Goal: Transaction & Acquisition: Obtain resource

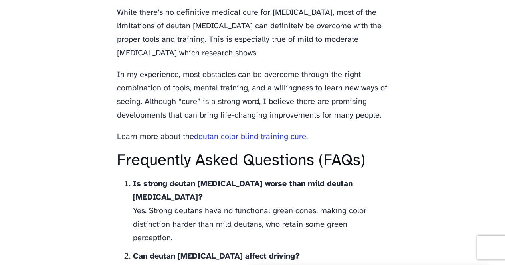
scroll to position [2235, 0]
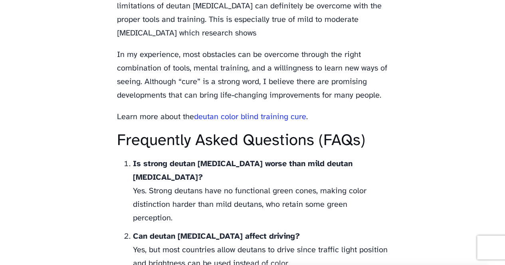
click at [223, 113] on link "deutan color blind training cure" at bounding box center [250, 117] width 112 height 8
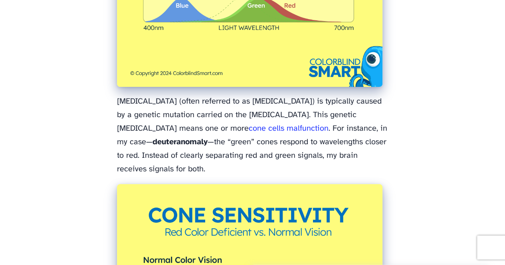
scroll to position [998, 0]
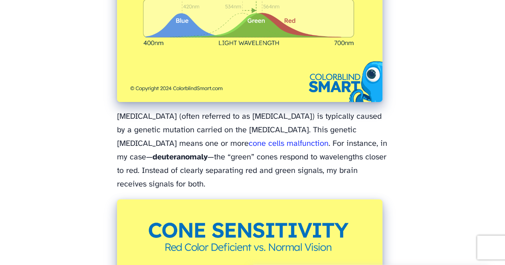
scroll to position [0, 0]
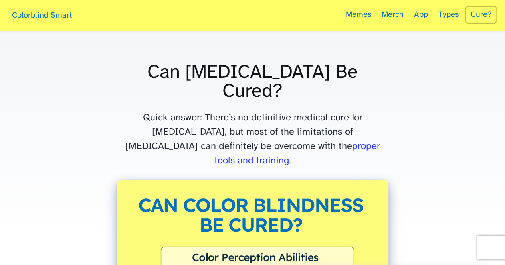
click at [34, 16] on link "Colorblind Smart" at bounding box center [42, 16] width 68 height 26
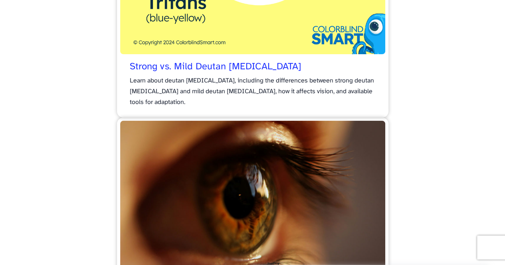
scroll to position [1876, 0]
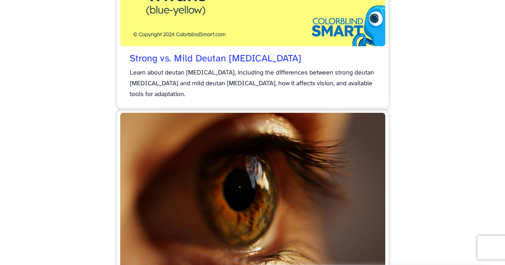
click at [165, 59] on span "Strong vs. Mild Deutan [MEDICAL_DATA]" at bounding box center [216, 59] width 172 height 12
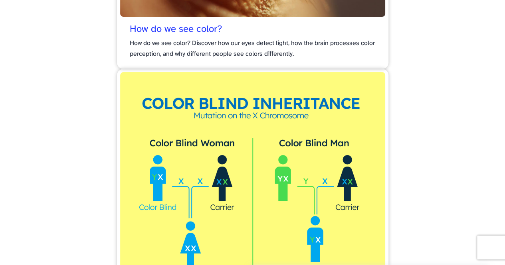
scroll to position [0, 0]
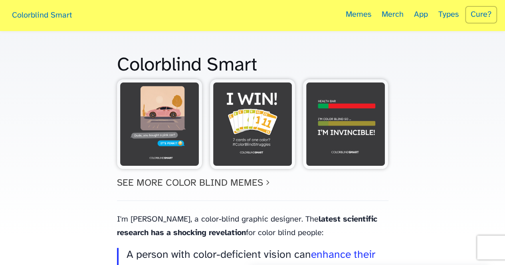
click at [481, 13] on link "Cure?" at bounding box center [481, 15] width 32 height 18
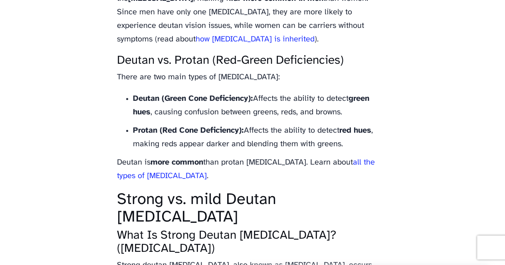
scroll to position [838, 0]
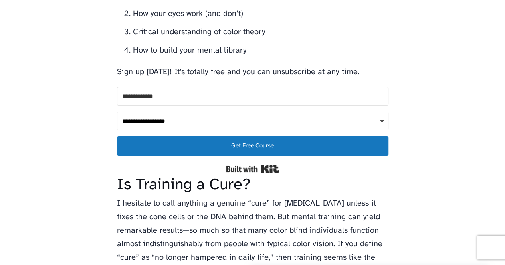
scroll to position [3618, 0]
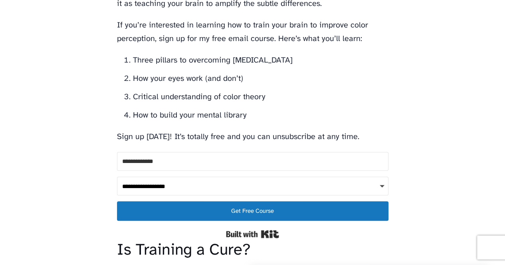
click at [164, 152] on input "Email Address" at bounding box center [252, 161] width 271 height 19
click at [180, 177] on select "**********" at bounding box center [252, 186] width 271 height 19
select select "*******"
click at [117, 177] on select "**********" at bounding box center [252, 186] width 271 height 19
click at [155, 152] on input "Email Address" at bounding box center [252, 161] width 271 height 19
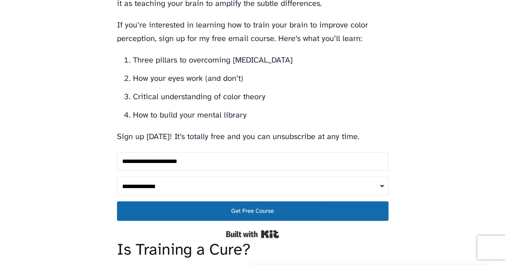
type input "**********"
click at [270, 202] on span "Get Free Course" at bounding box center [252, 212] width 271 height 20
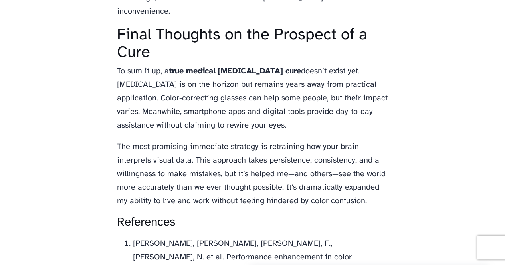
scroll to position [3977, 0]
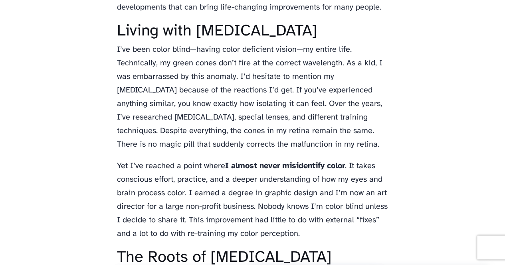
scroll to position [2639, 0]
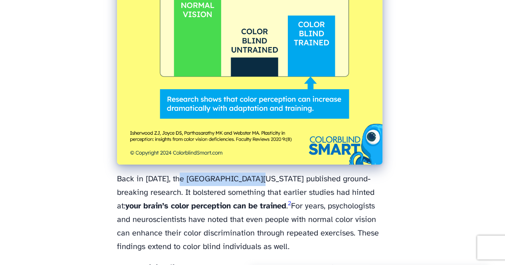
drag, startPoint x: 182, startPoint y: 131, endPoint x: 252, endPoint y: 132, distance: 69.9
click at [252, 173] on p "Back in [DATE], the [GEOGRAPHIC_DATA][US_STATE] published ground-breaking resea…" at bounding box center [252, 213] width 271 height 81
copy p "[GEOGRAPHIC_DATA][US_STATE]"
